Goal: Information Seeking & Learning: Learn about a topic

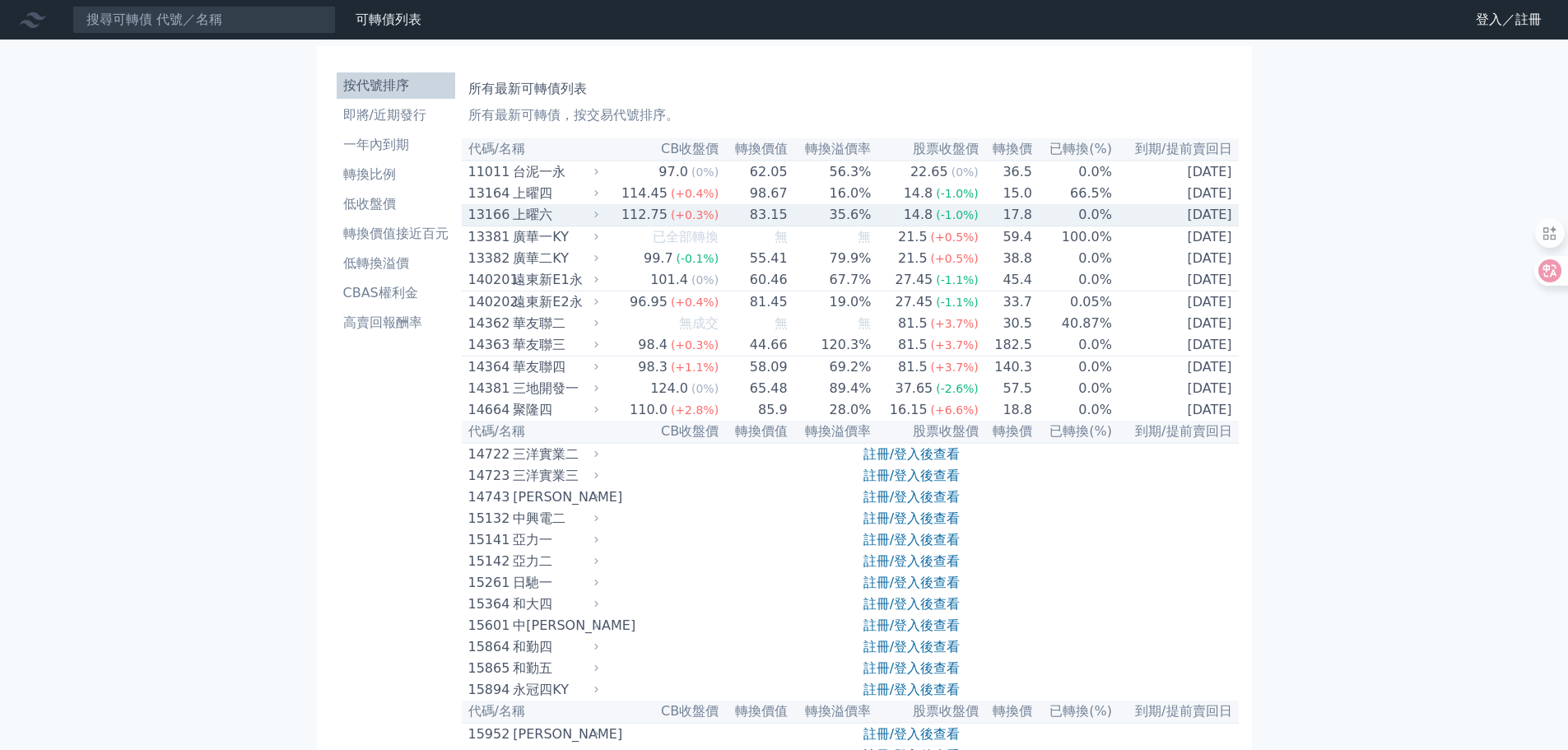
click at [535, 224] on div "上曜六" at bounding box center [553, 214] width 81 height 19
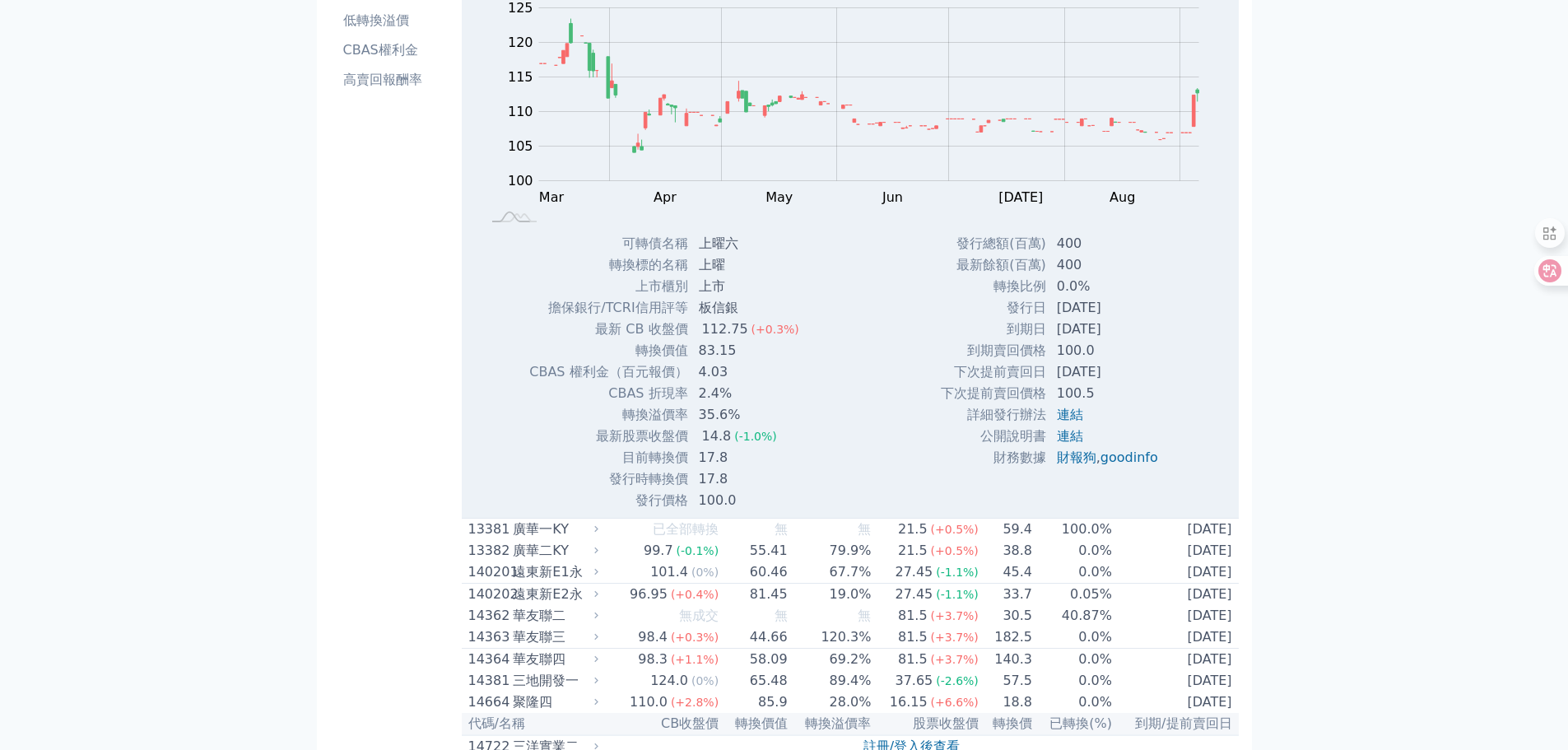
scroll to position [247, 0]
drag, startPoint x: 1032, startPoint y: 292, endPoint x: 1083, endPoint y: 289, distance: 51.1
click at [1083, 289] on tr "轉換比例 0.0%" at bounding box center [1056, 282] width 231 height 21
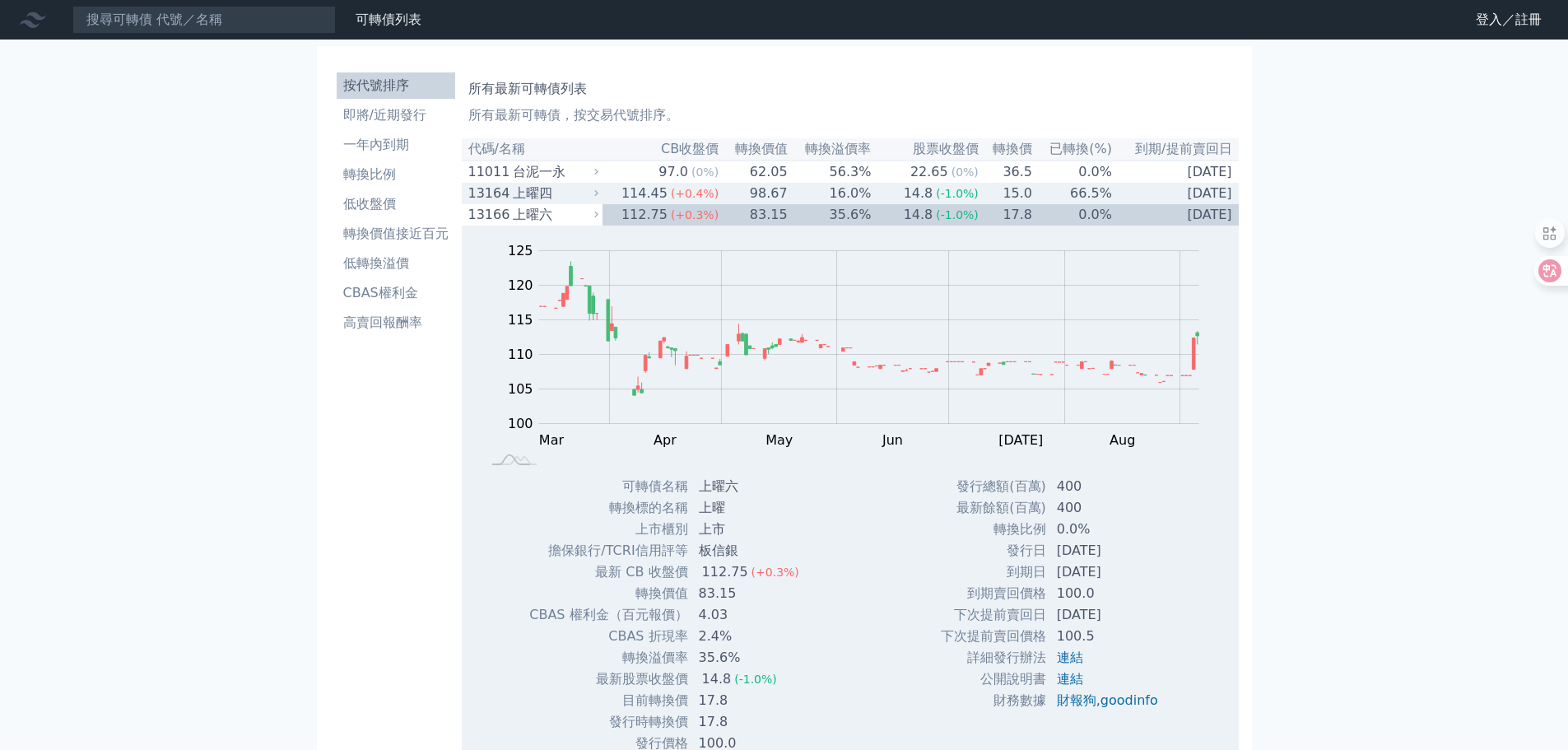
click at [526, 191] on div "上曜四" at bounding box center [553, 193] width 81 height 19
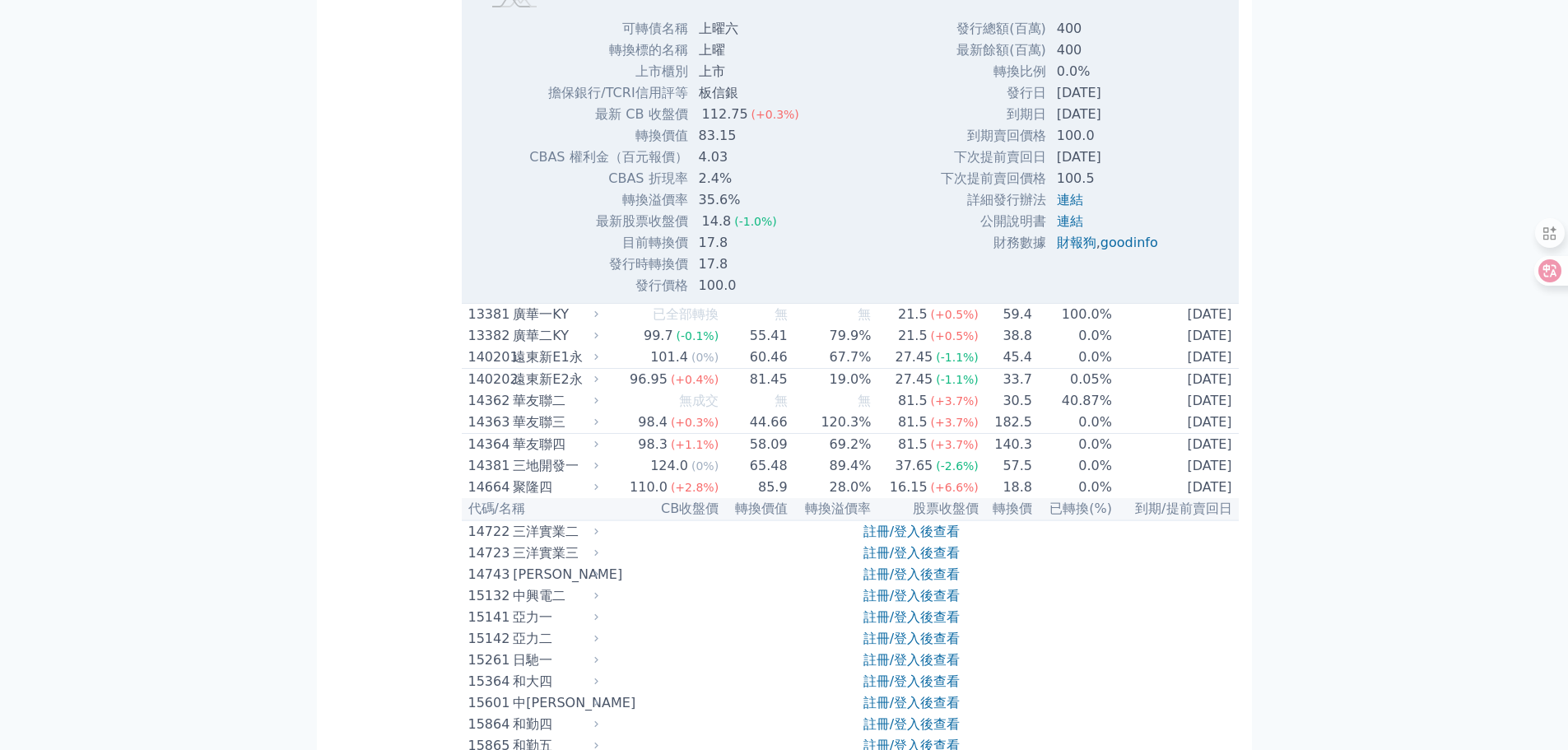
scroll to position [1317, 0]
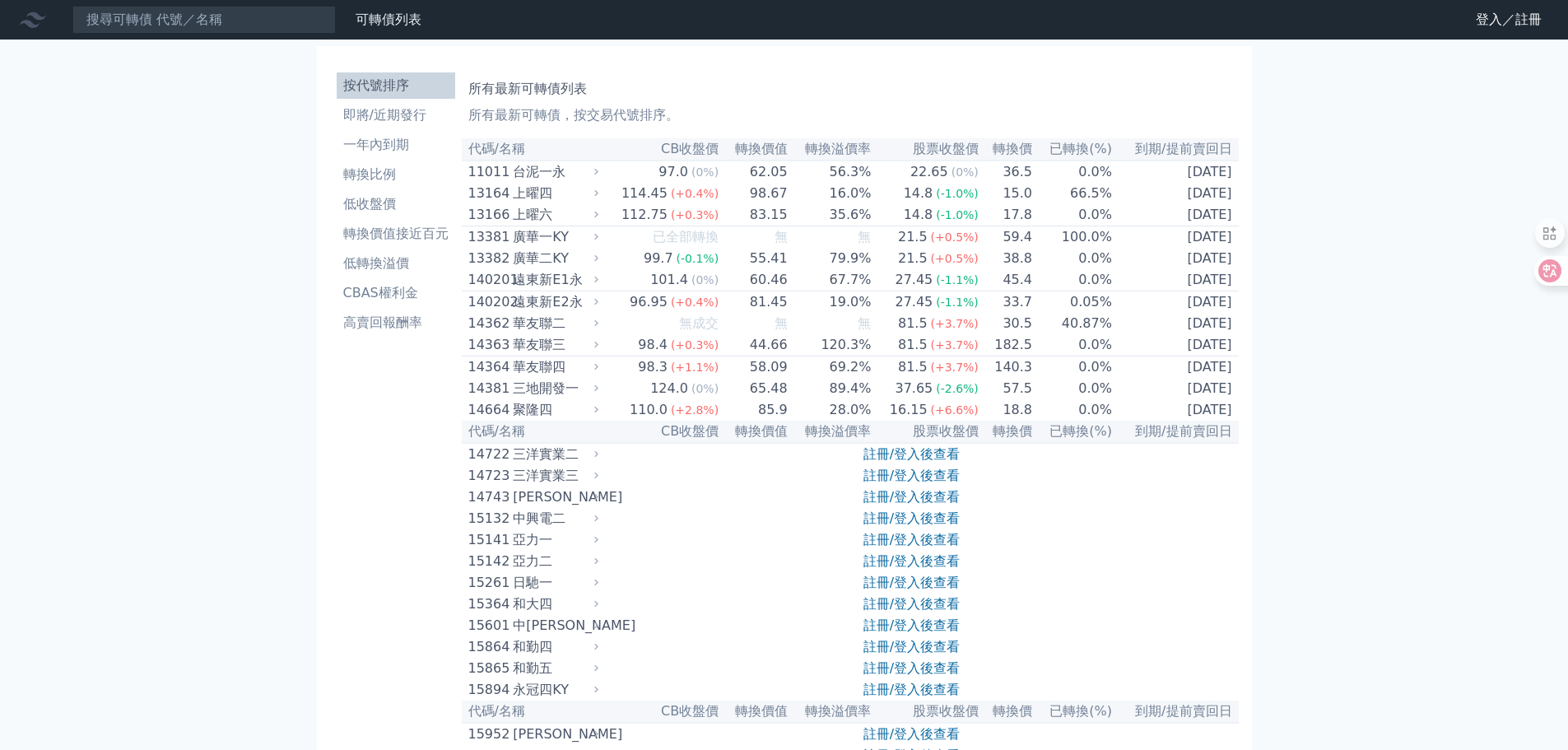
scroll to position [2861, 0]
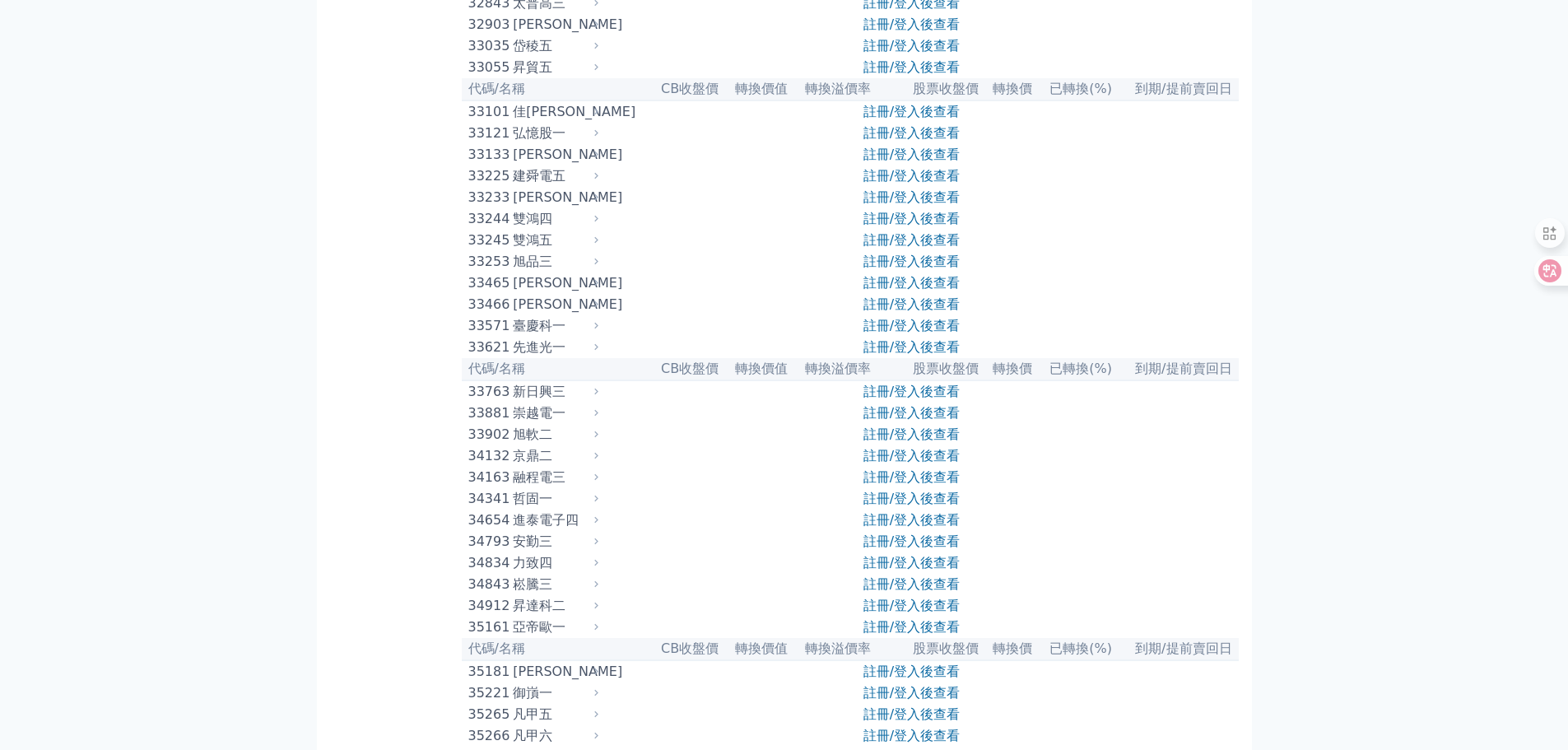
click at [533, 165] on div "[PERSON_NAME]" at bounding box center [553, 154] width 81 height 19
